Goal: Task Accomplishment & Management: Manage account settings

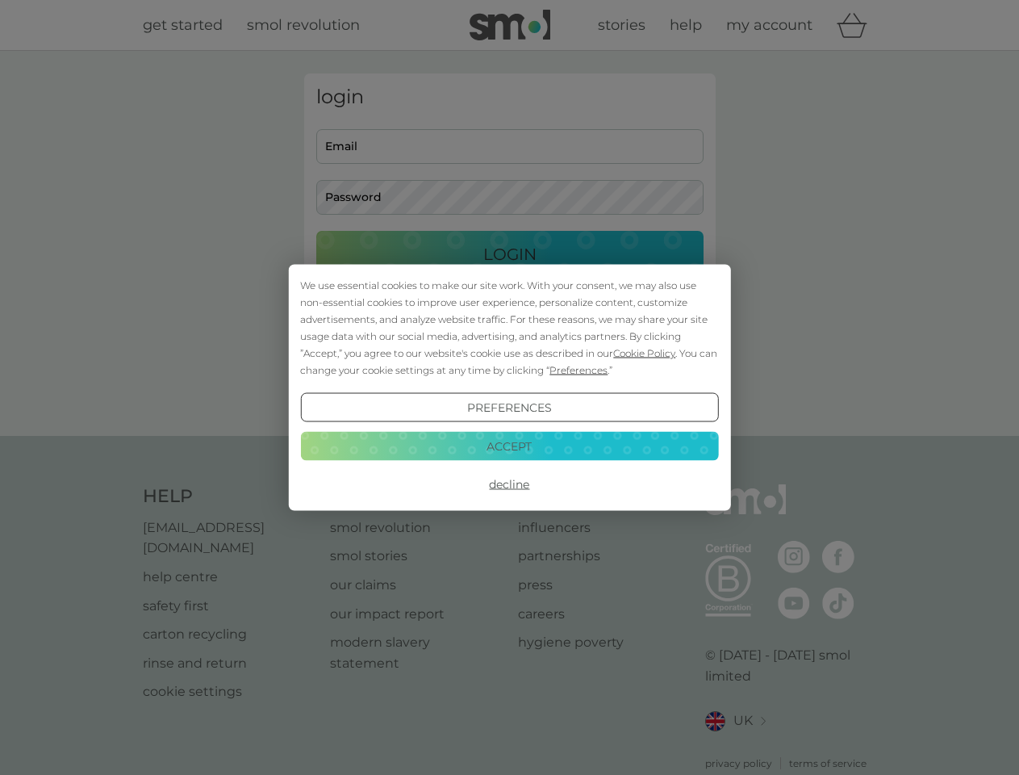
click at [645, 353] on span "Cookie Policy" at bounding box center [644, 353] width 62 height 12
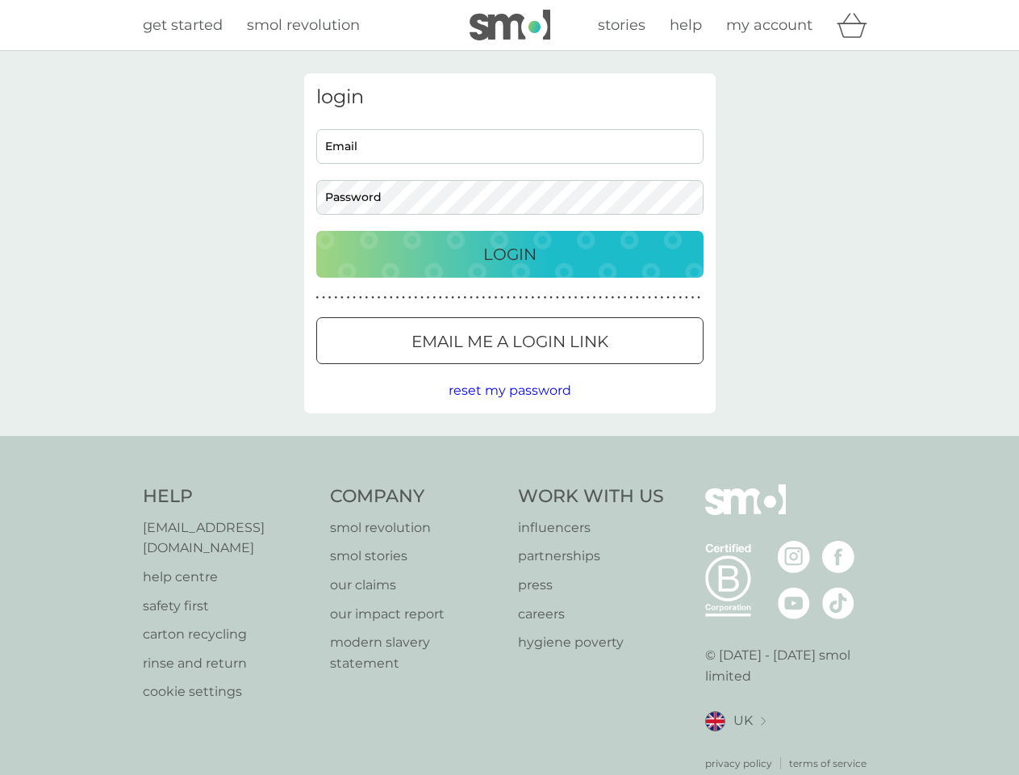
click at [577, 370] on div "login Email Password Login ● ● ● ● ● ● ● ● ● ● ● ● ● ● ● ● ● ● ● ● ● ● ● ● ● ● …" at bounding box center [510, 243] width 412 height 340
click at [509, 407] on div "login Email Password Login ● ● ● ● ● ● ● ● ● ● ● ● ● ● ● ● ● ● ● ● ● ● ● ● ● ● …" at bounding box center [510, 243] width 412 height 340
click at [509, 484] on div "Help [EMAIL_ADDRESS][DOMAIN_NAME] help centre safety first carton recycling rin…" at bounding box center [510, 627] width 734 height 286
click at [509, 445] on div "Help [EMAIL_ADDRESS][DOMAIN_NAME] help centre safety first carton recycling rin…" at bounding box center [509, 627] width 1019 height 383
